Goal: Information Seeking & Learning: Learn about a topic

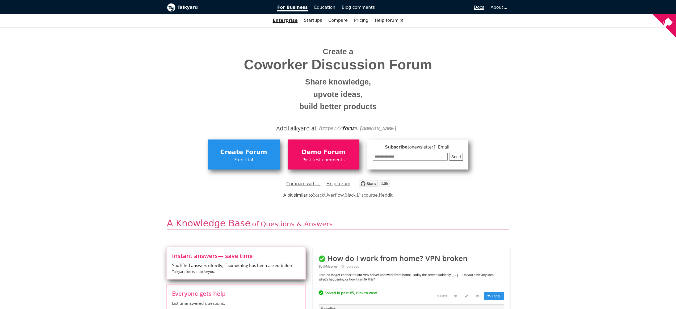
click at [485, 6] on link "Docs" at bounding box center [433, 7] width 110 height 9
click at [293, 22] on link "Enterprise" at bounding box center [285, 20] width 31 height 9
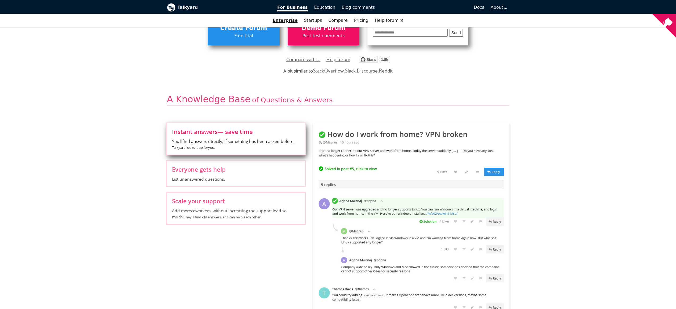
scroll to position [186, 0]
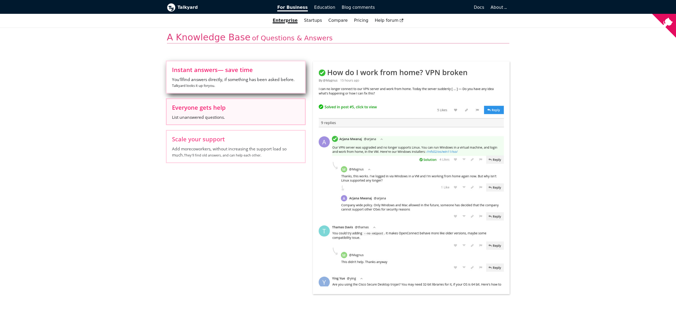
click at [237, 110] on span "Everyone gets help" at bounding box center [236, 108] width 128 height 6
click at [0, 0] on input "Everyone gets help List unanswered questions." at bounding box center [0, 0] width 0 height 0
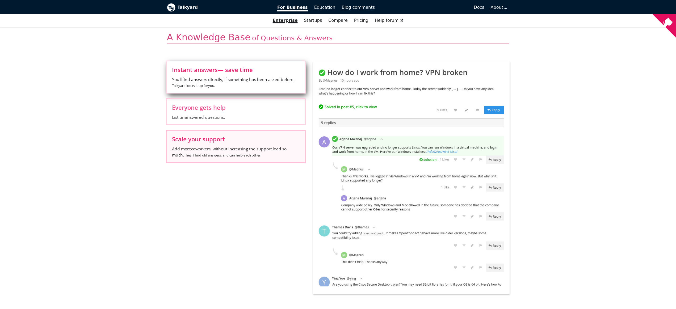
click at [250, 138] on span "Scale your support" at bounding box center [236, 139] width 128 height 6
click at [0, 0] on input "Scale your support Add more coworkers , without increasing the support load so …" at bounding box center [0, 0] width 0 height 0
click at [255, 77] on span "You'll find answers directly, if something has been asked before. Talkyard look…" at bounding box center [236, 83] width 128 height 12
click at [0, 0] on input "Instant answers — save time You'll find answers directly, if something has been…" at bounding box center [0, 0] width 0 height 0
click at [482, 8] on span "Docs" at bounding box center [479, 7] width 10 height 5
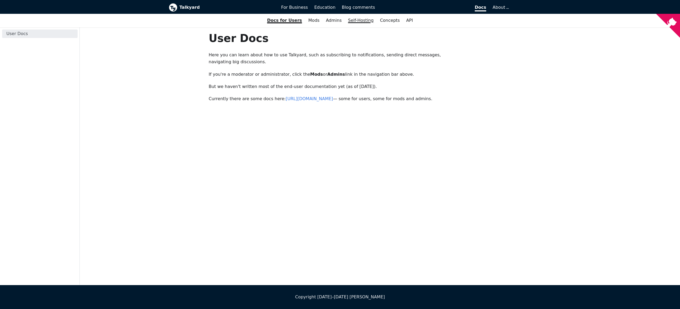
click at [355, 22] on link "Self-Hosting" at bounding box center [361, 20] width 32 height 9
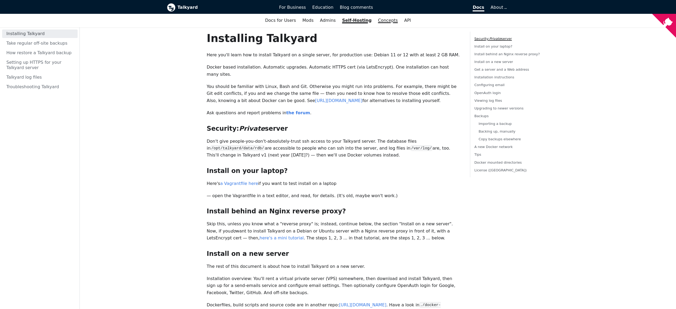
click at [375, 18] on link "Concepts" at bounding box center [388, 20] width 26 height 9
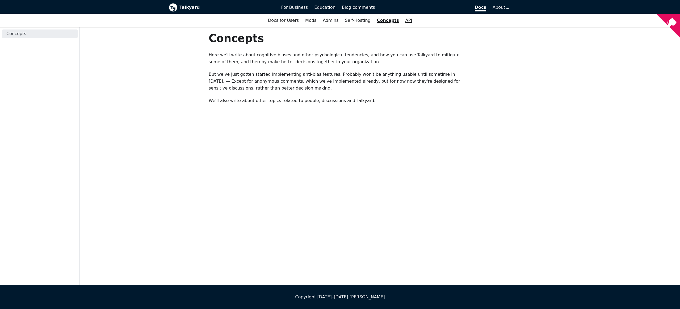
click at [403, 21] on link "API" at bounding box center [408, 20] width 13 height 9
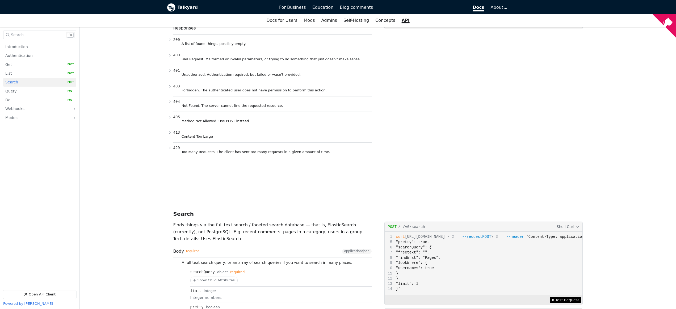
scroll to position [295, 0]
